Goal: Subscribe to service/newsletter

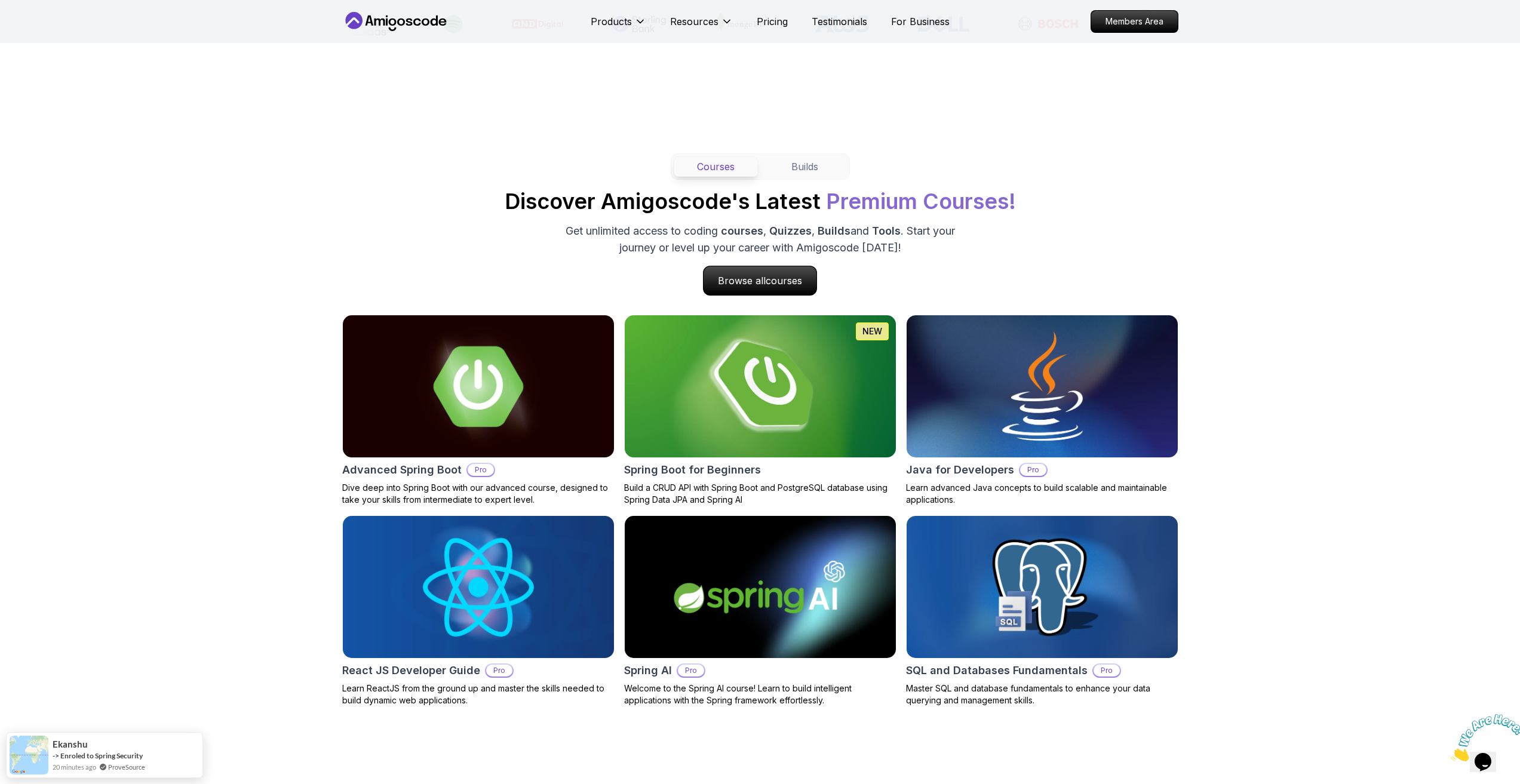
click at [816, 416] on img at bounding box center [760, 386] width 284 height 149
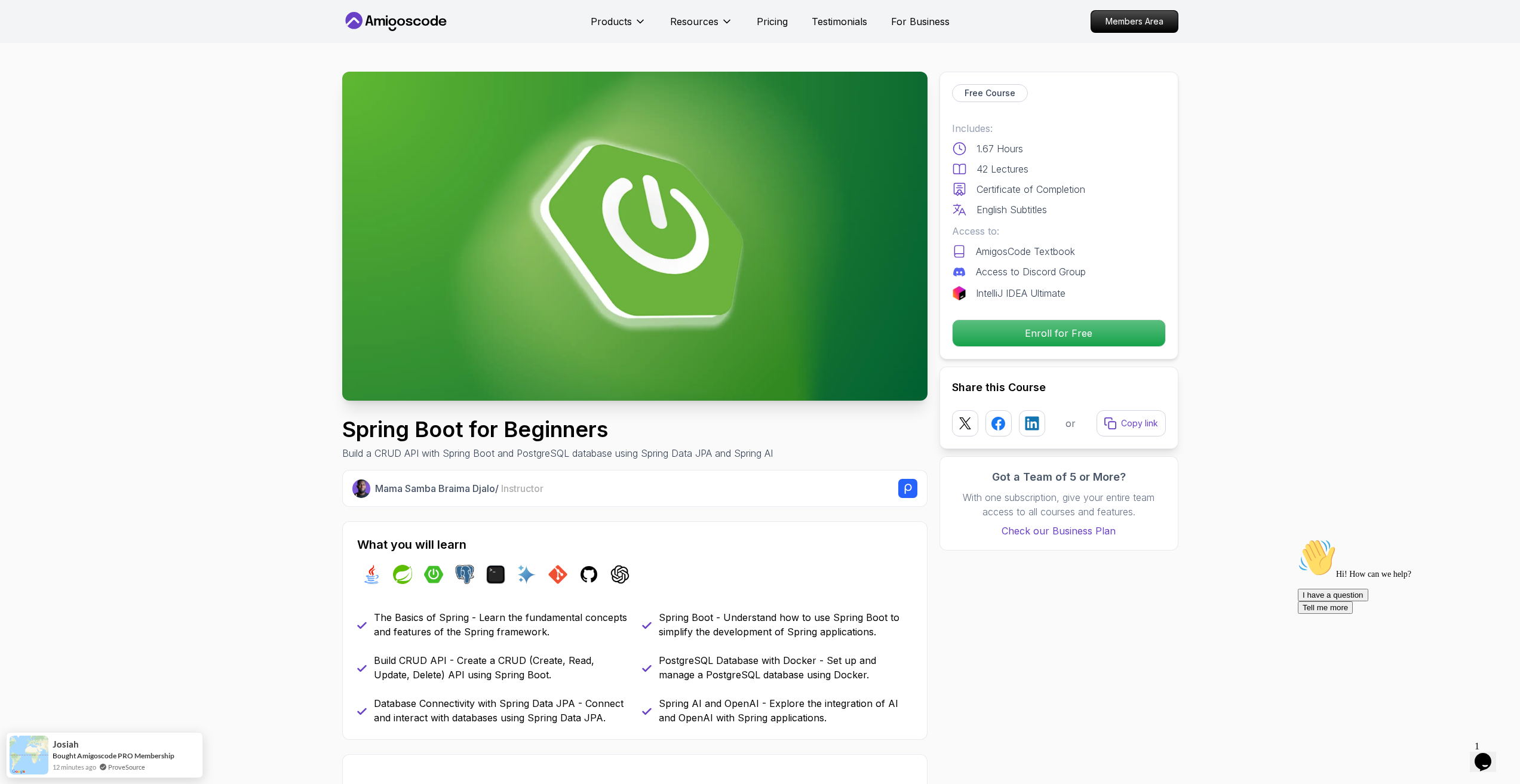
click at [1018, 294] on p "IntelliJ IDEA Ultimate" at bounding box center [1021, 293] width 90 height 15
click at [1018, 293] on p "IntelliJ IDEA Ultimate" at bounding box center [1021, 293] width 90 height 15
click at [989, 293] on p "IntelliJ IDEA Ultimate" at bounding box center [1021, 293] width 90 height 15
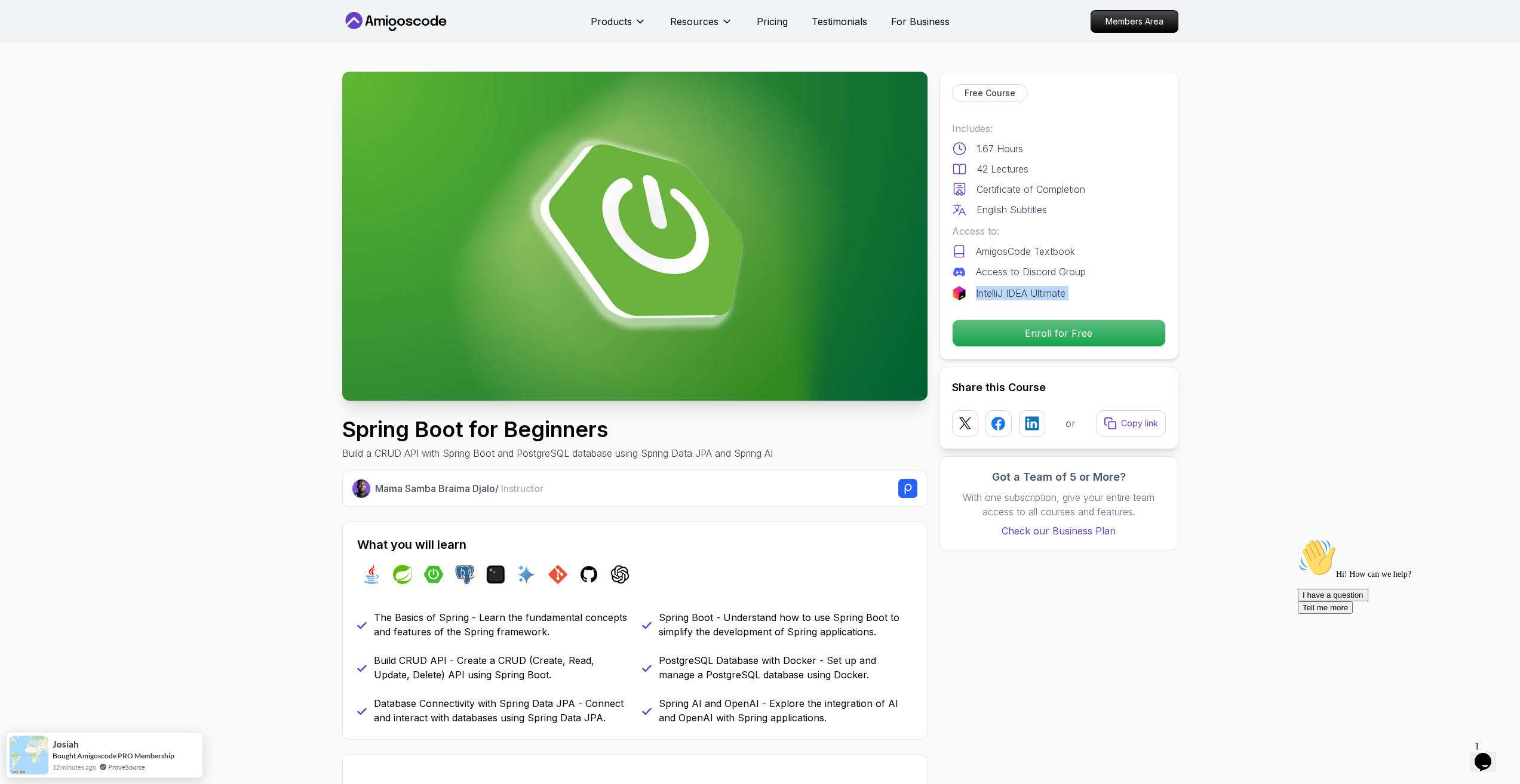
click at [989, 293] on p "IntelliJ IDEA Ultimate" at bounding box center [1021, 293] width 90 height 15
click at [1029, 293] on p "IntelliJ IDEA Ultimate" at bounding box center [1021, 293] width 90 height 15
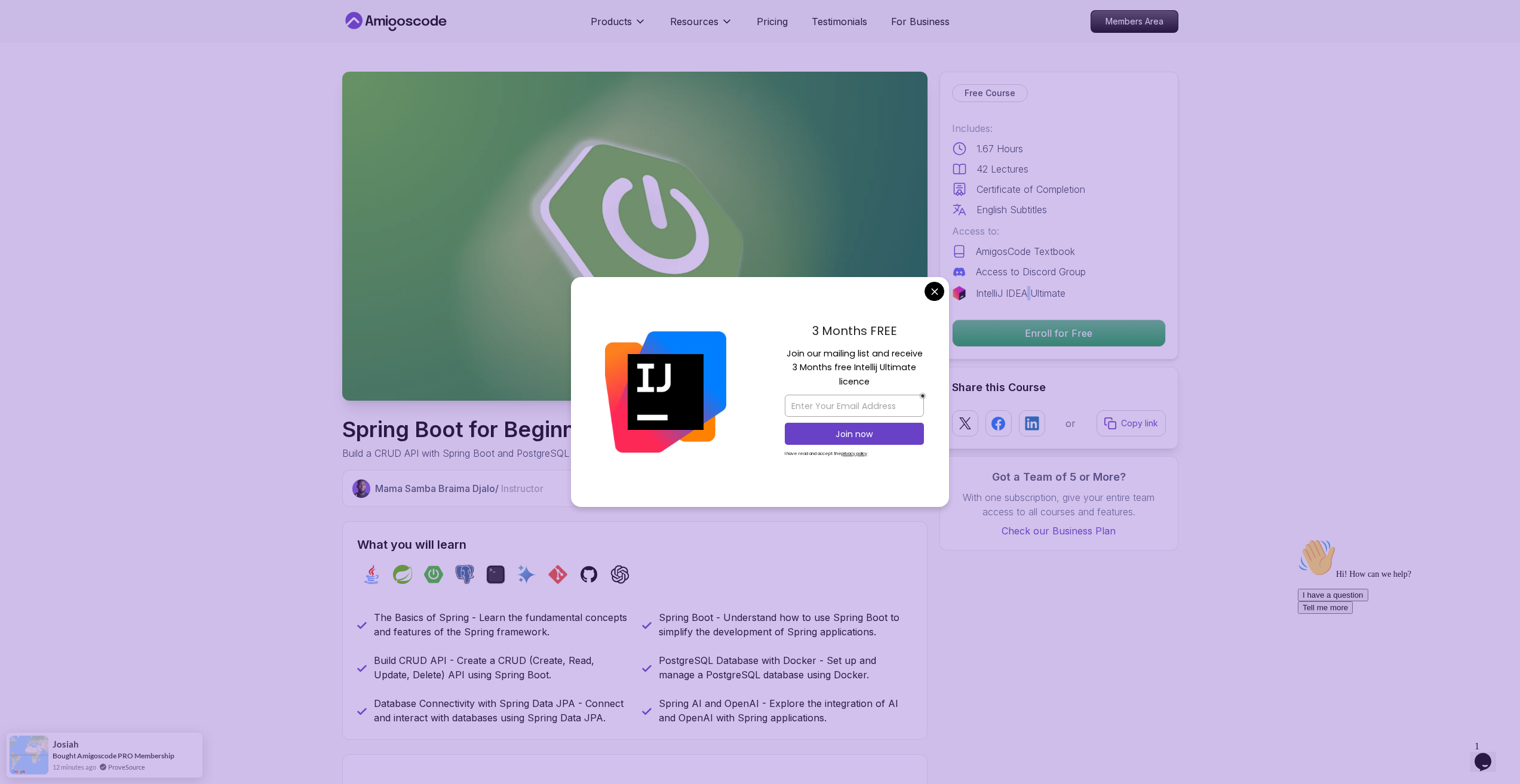
click at [1029, 293] on p "IntelliJ IDEA Ultimate" at bounding box center [1021, 293] width 90 height 15
click at [821, 325] on p "3 Months FREE" at bounding box center [854, 331] width 139 height 18
click at [822, 325] on p "3 Months FREE" at bounding box center [854, 331] width 139 height 18
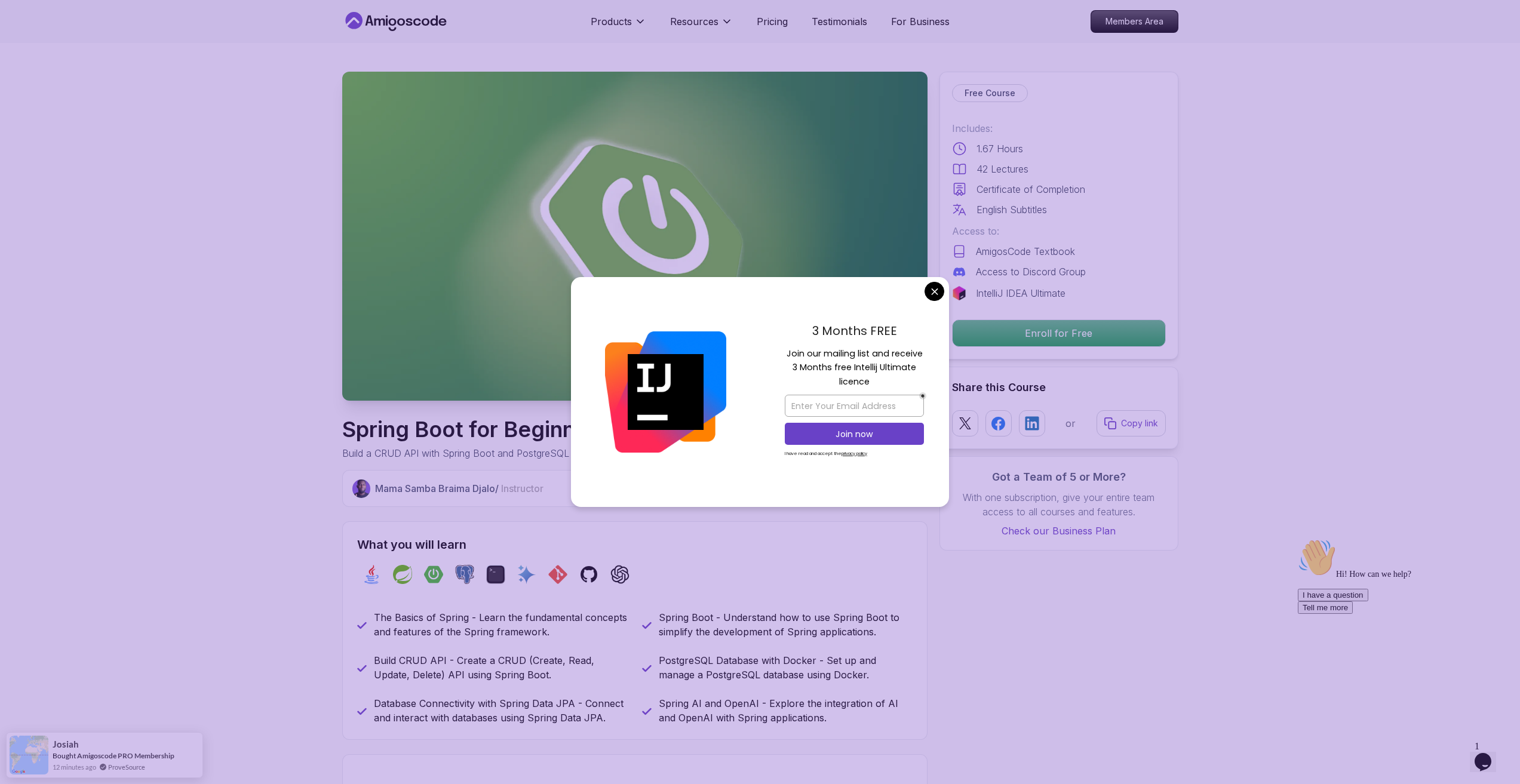
click at [842, 355] on p "Join our mailing list and receive 3 Months free Intellij Ultimate licence" at bounding box center [854, 368] width 139 height 42
click at [847, 399] on input "email" at bounding box center [854, 405] width 139 height 22
click at [829, 403] on input "email" at bounding box center [854, 405] width 139 height 22
type input "[EMAIL_ADDRESS][DOMAIN_NAME]"
click at [876, 440] on button "Join now" at bounding box center [854, 434] width 139 height 22
